Goal: Information Seeking & Learning: Learn about a topic

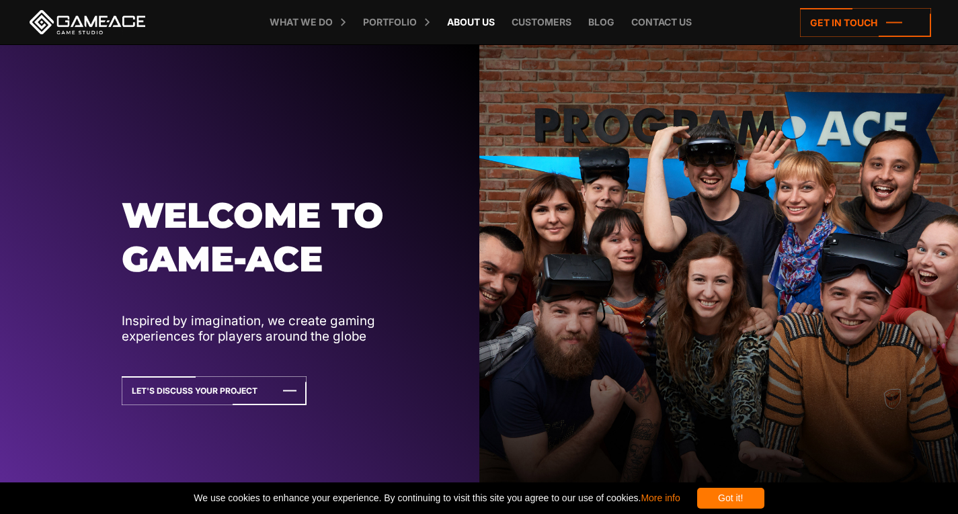
click at [471, 20] on link "About Us" at bounding box center [470, 22] width 61 height 44
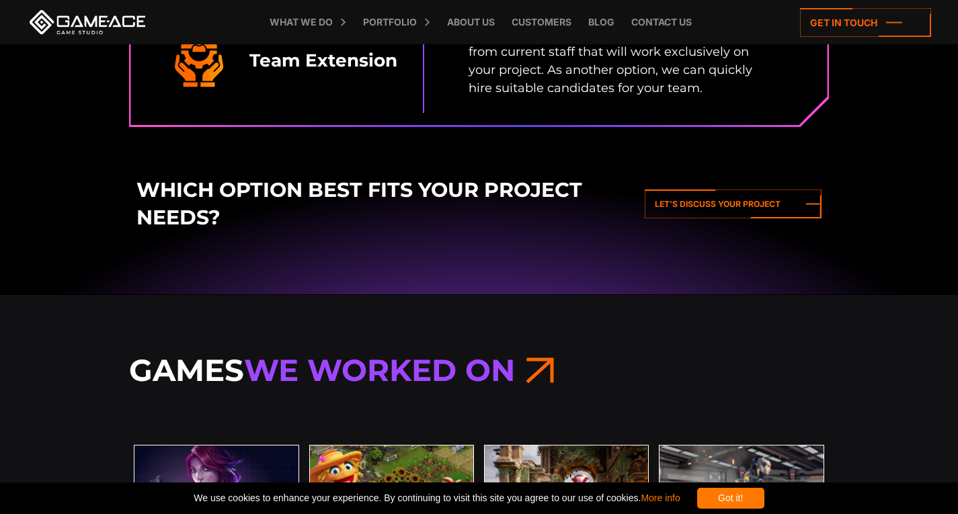
scroll to position [2921, 0]
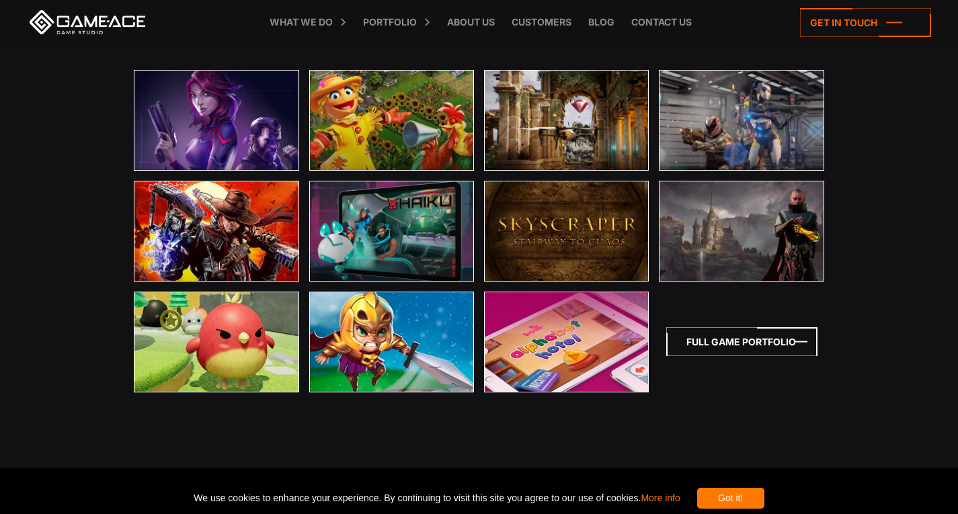
click at [748, 342] on icon at bounding box center [741, 342] width 151 height 29
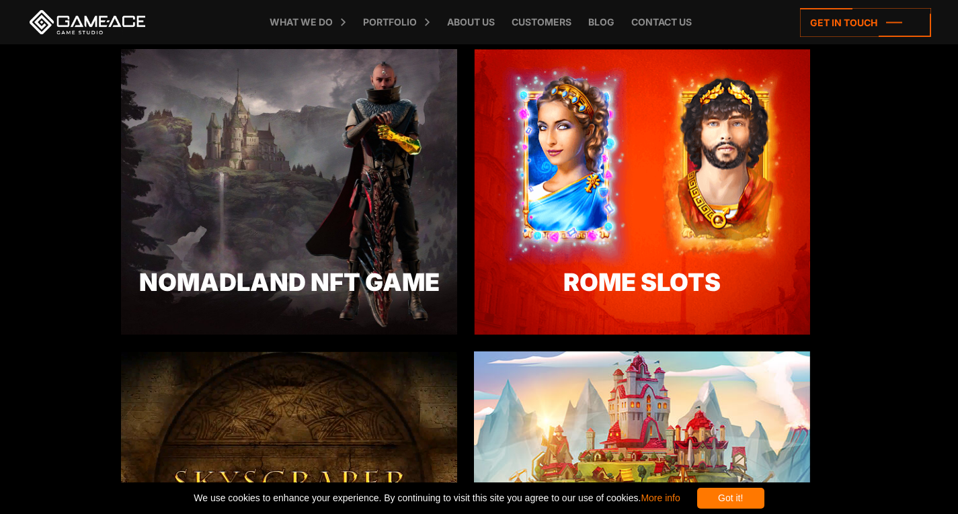
scroll to position [2173, 0]
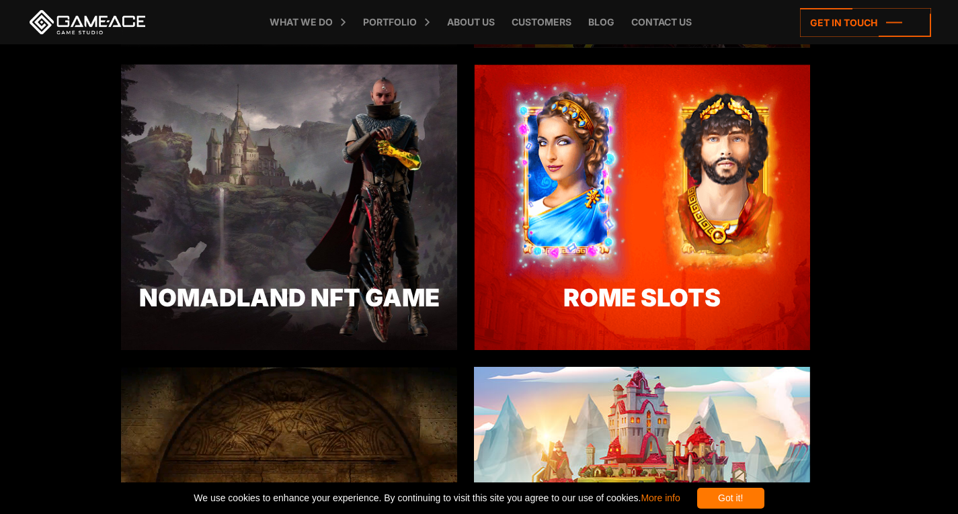
drag, startPoint x: 961, startPoint y: 32, endPoint x: 962, endPoint y: 219, distance: 187.0
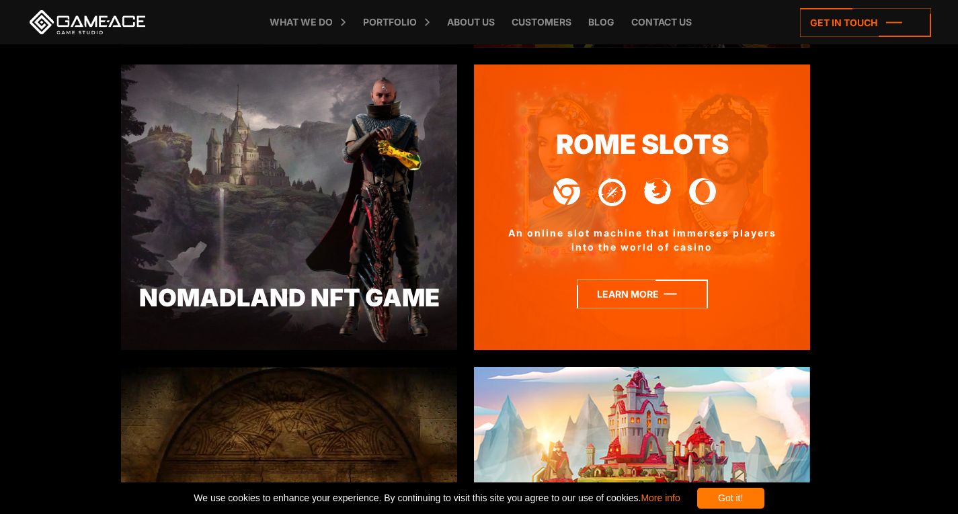
click at [617, 291] on icon at bounding box center [642, 294] width 131 height 29
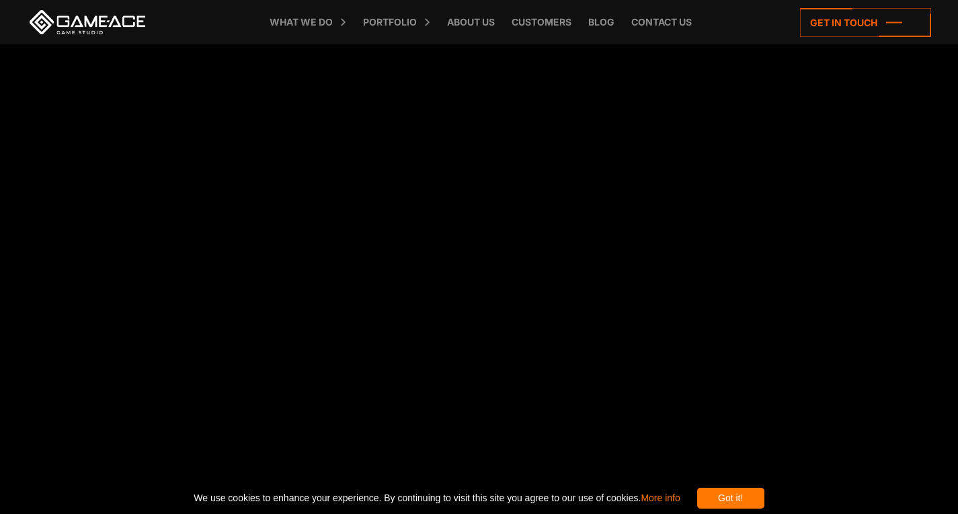
scroll to position [1757, 0]
